Goal: Task Accomplishment & Management: Manage account settings

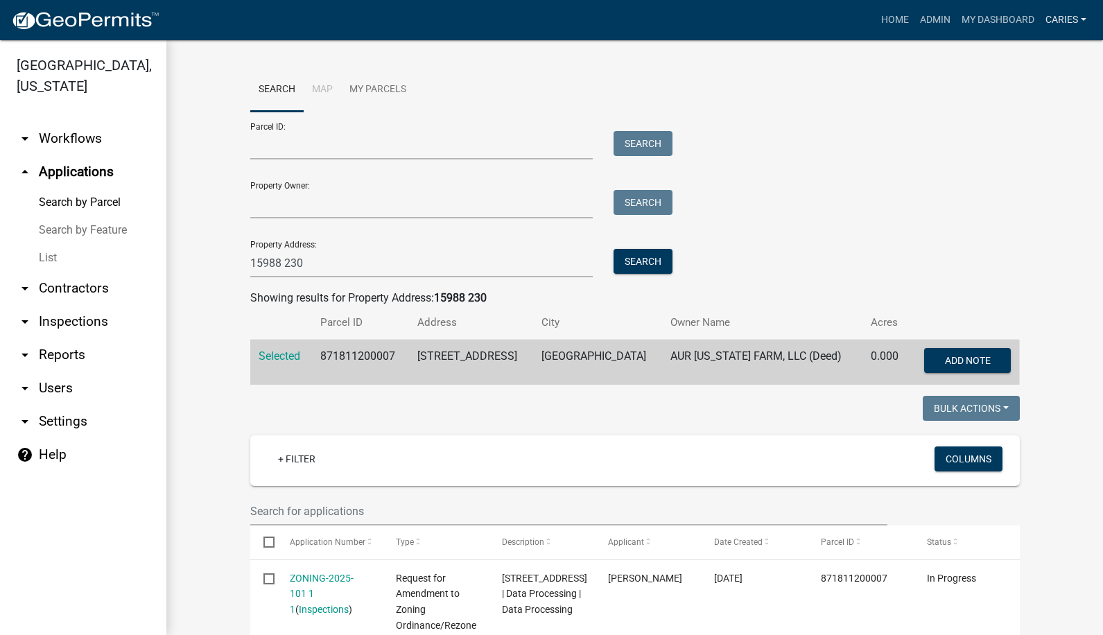
click at [1056, 22] on link "CarieS" at bounding box center [1066, 20] width 52 height 26
click at [1022, 136] on link "Logout" at bounding box center [1036, 135] width 111 height 33
click at [1051, 23] on link "CarieS" at bounding box center [1066, 20] width 52 height 26
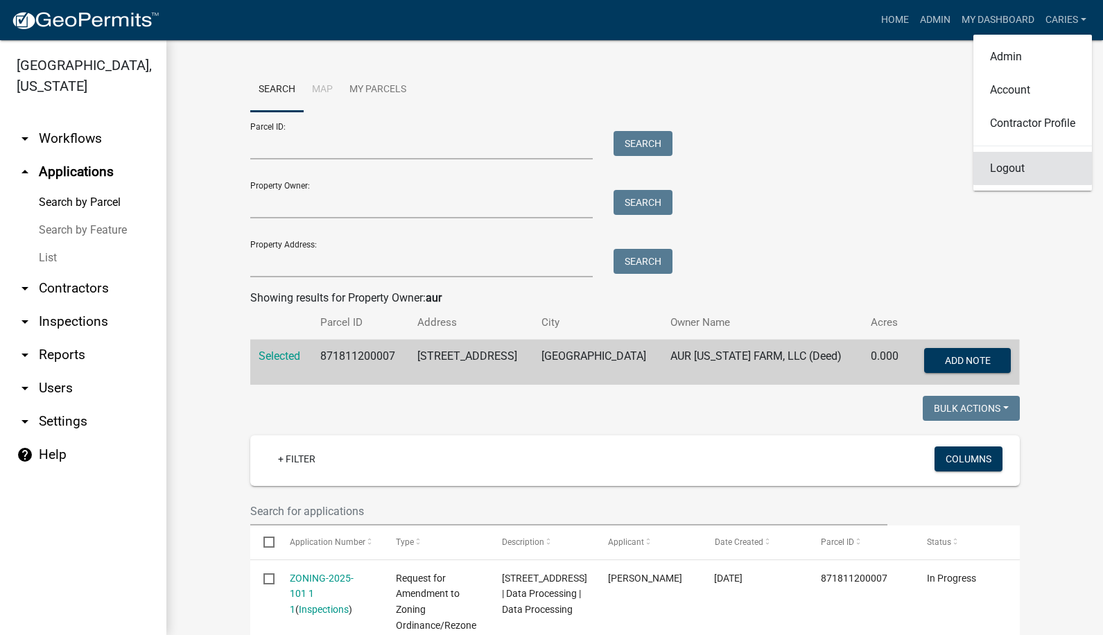
click at [997, 172] on link "Logout" at bounding box center [1033, 168] width 119 height 33
